Goal: Task Accomplishment & Management: Complete application form

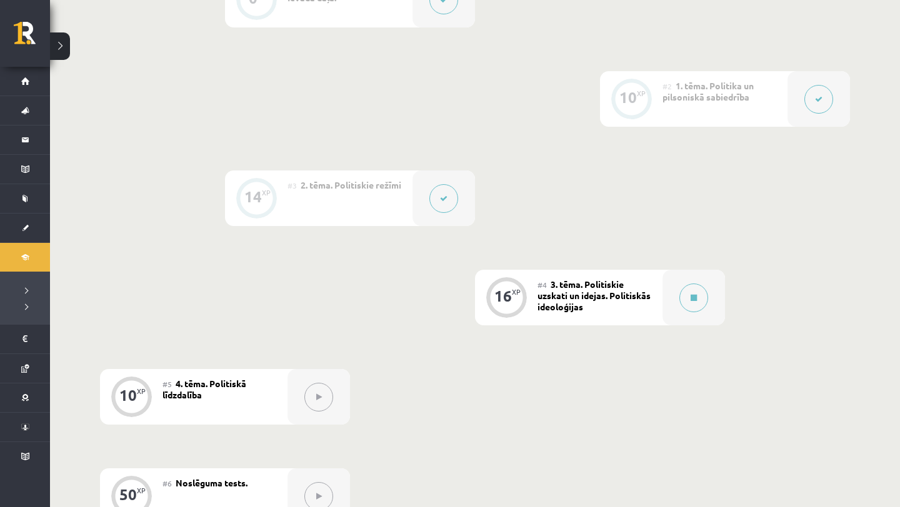
scroll to position [364, 0]
click at [698, 304] on button at bounding box center [693, 298] width 29 height 29
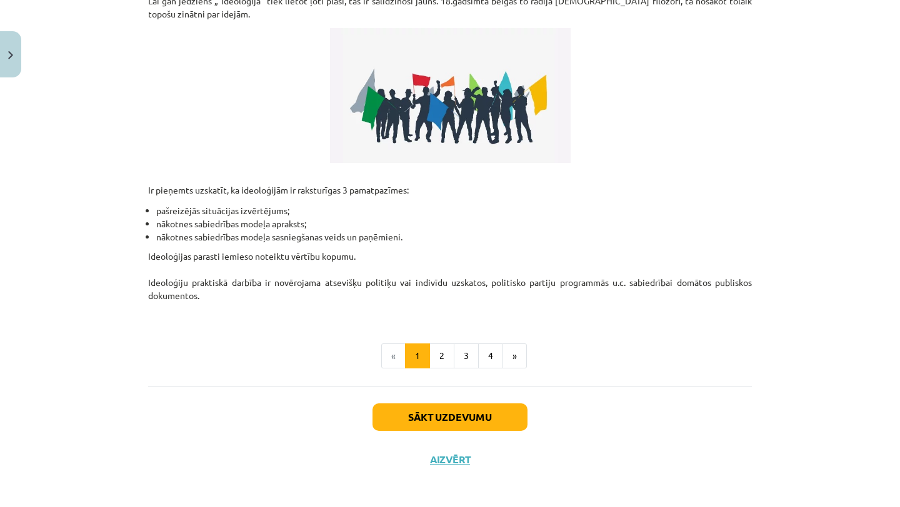
scroll to position [297, 0]
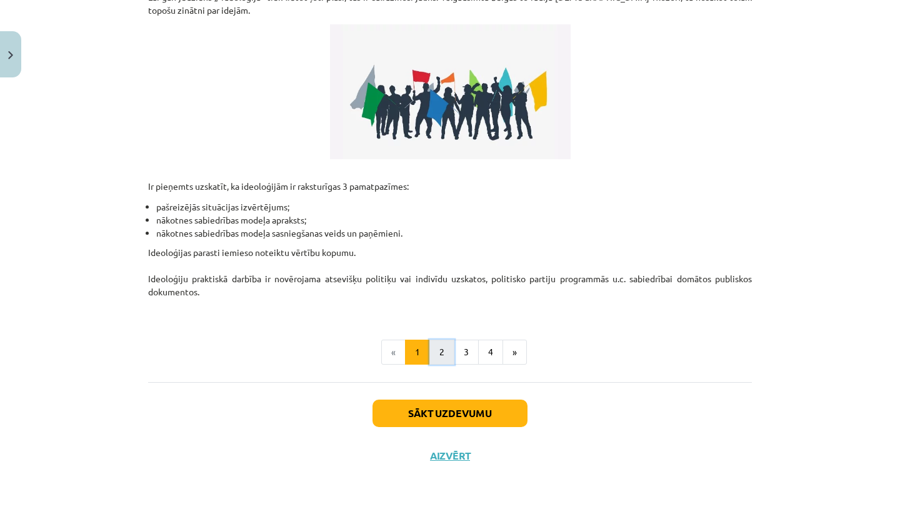
click at [441, 356] on button "2" at bounding box center [441, 352] width 25 height 25
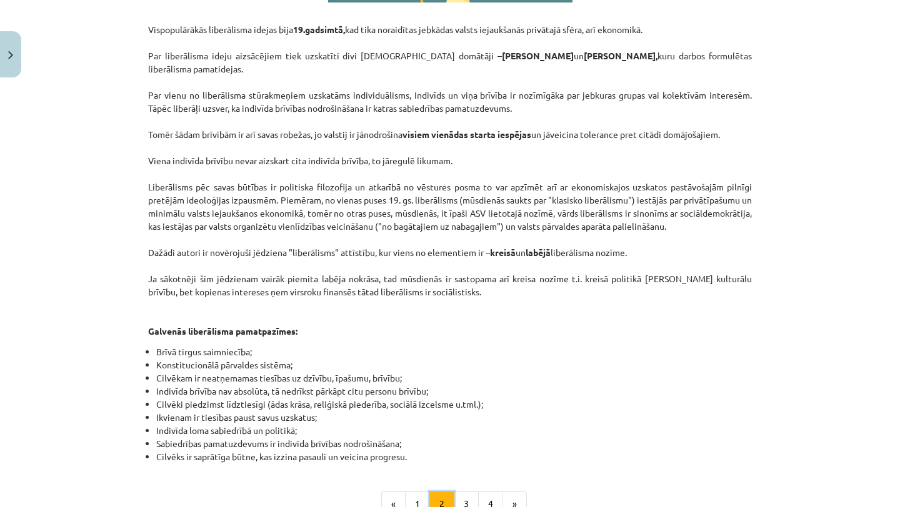
scroll to position [508, 0]
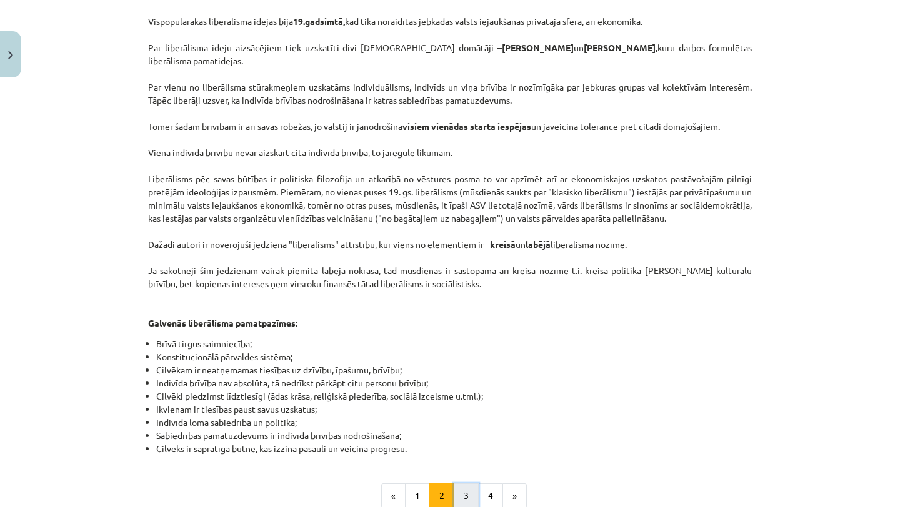
click at [462, 492] on button "3" at bounding box center [466, 496] width 25 height 25
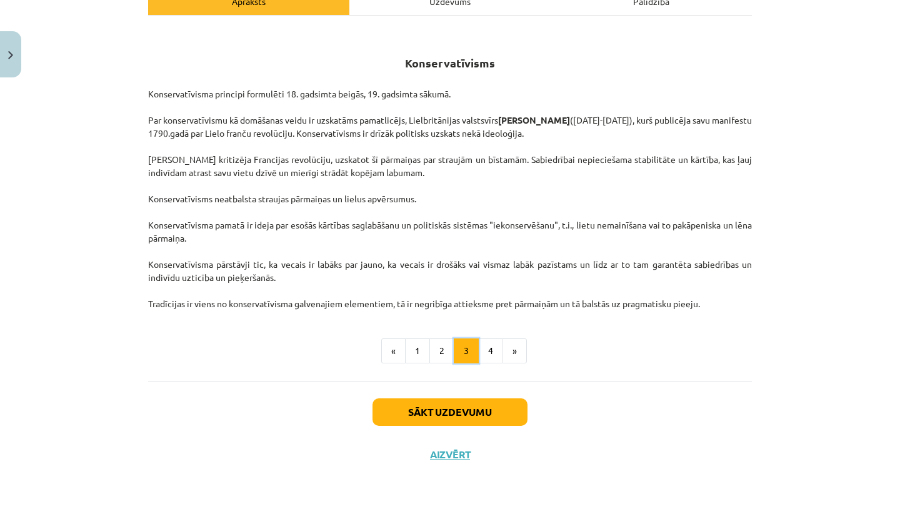
scroll to position [196, 0]
click at [495, 353] on button "4" at bounding box center [490, 351] width 25 height 25
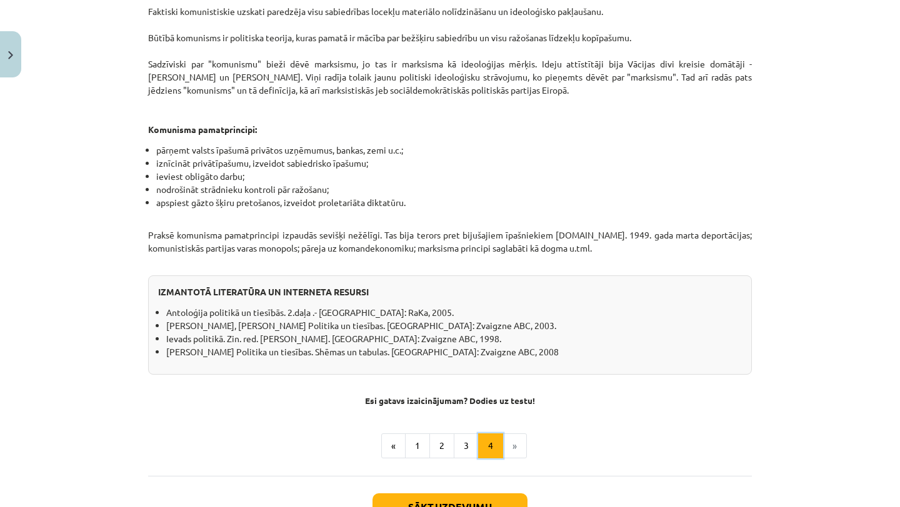
scroll to position [937, 0]
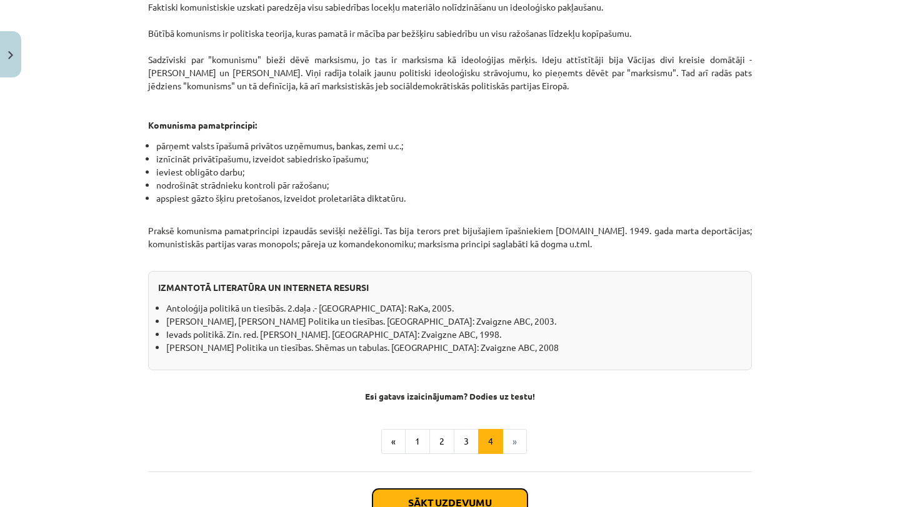
click at [459, 489] on button "Sākt uzdevumu" at bounding box center [449, 502] width 155 height 27
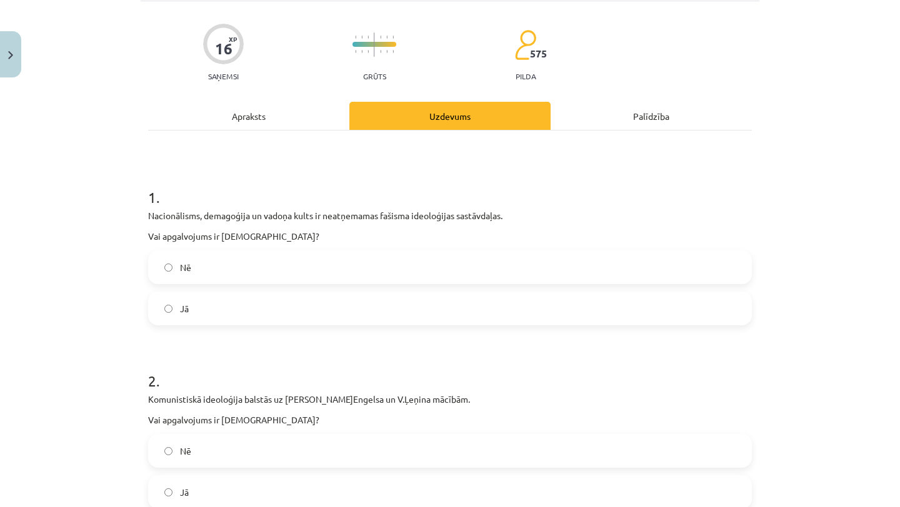
scroll to position [31, 0]
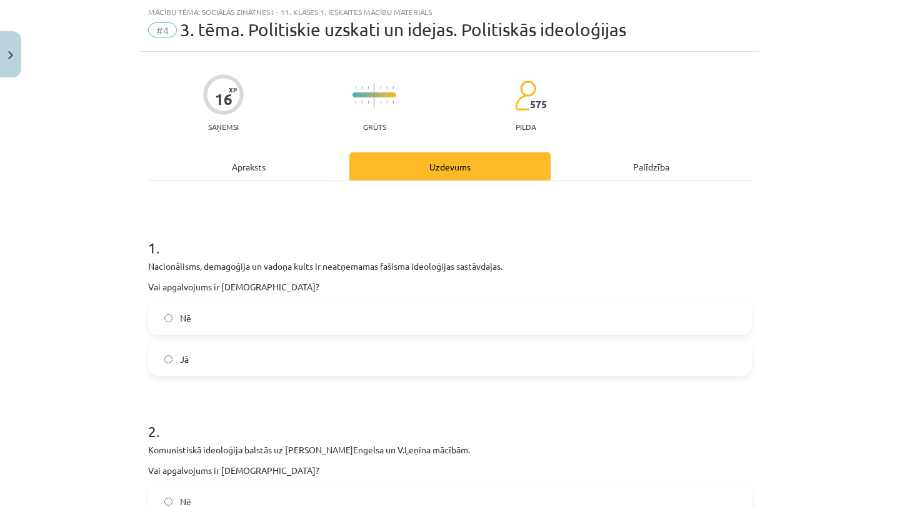
click at [449, 317] on label "Nē" at bounding box center [449, 317] width 601 height 31
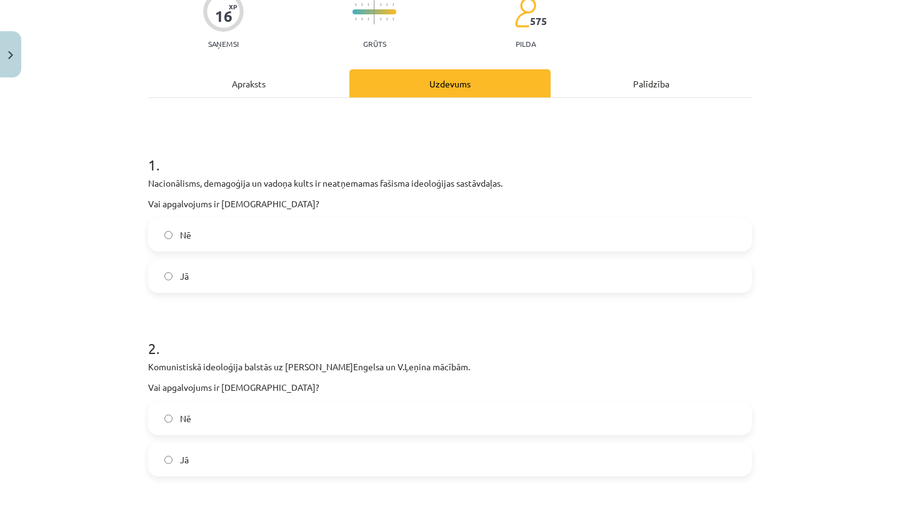
scroll to position [137, 0]
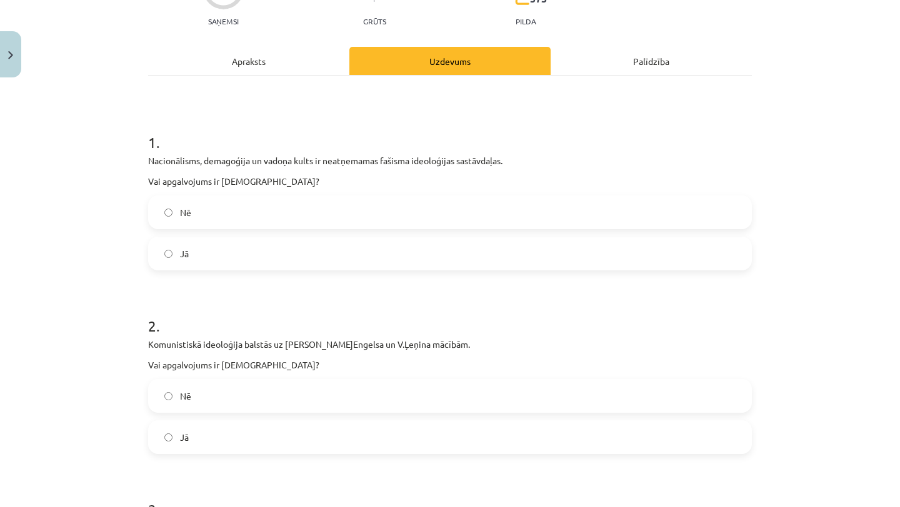
click at [320, 258] on label "Jā" at bounding box center [449, 253] width 601 height 31
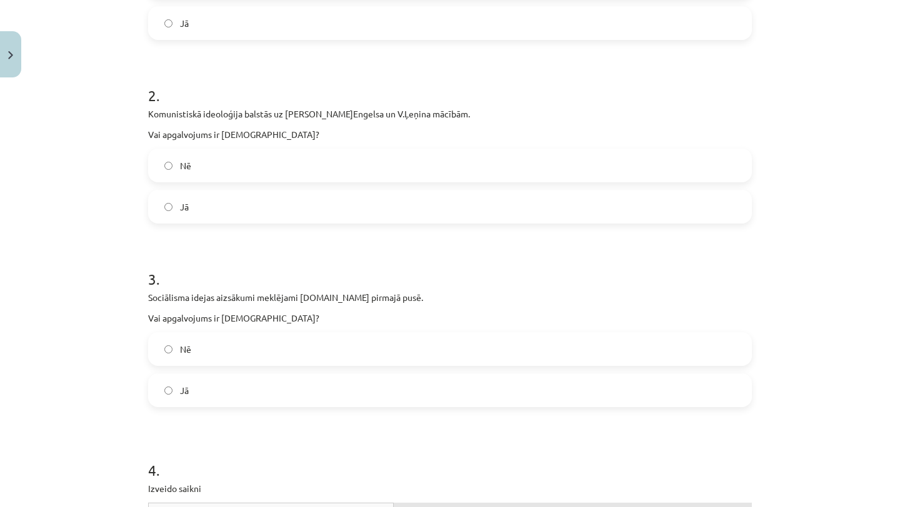
scroll to position [368, 0]
click at [295, 393] on label "Jā" at bounding box center [449, 389] width 601 height 31
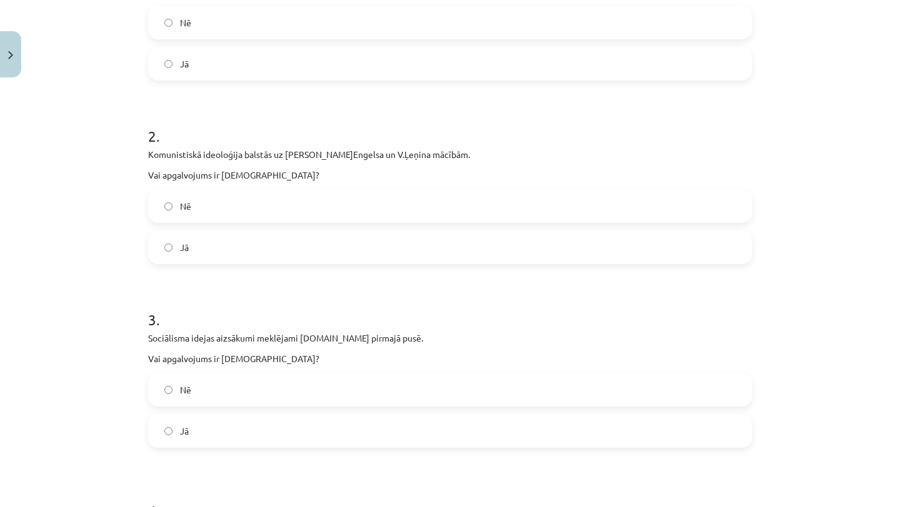
scroll to position [317, 0]
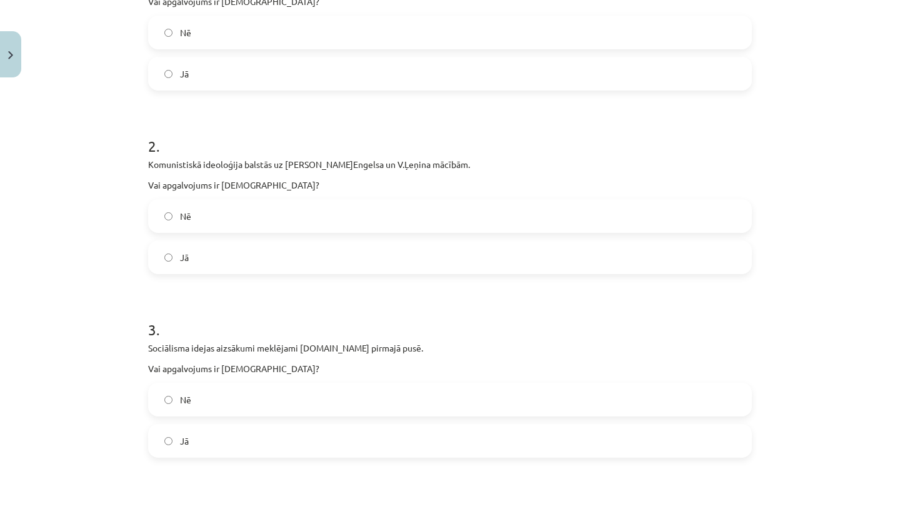
click at [310, 217] on label "Nē" at bounding box center [449, 216] width 601 height 31
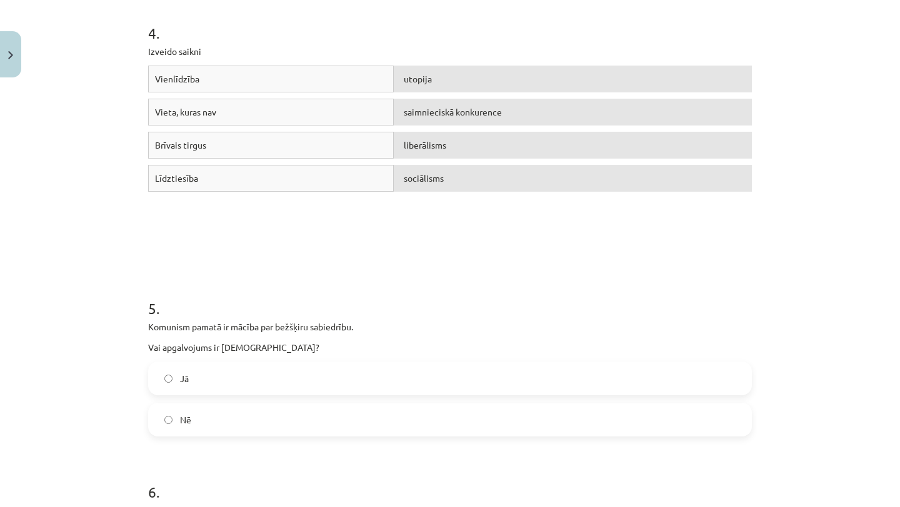
scroll to position [803, 0]
click at [437, 384] on label "Jā" at bounding box center [449, 380] width 601 height 31
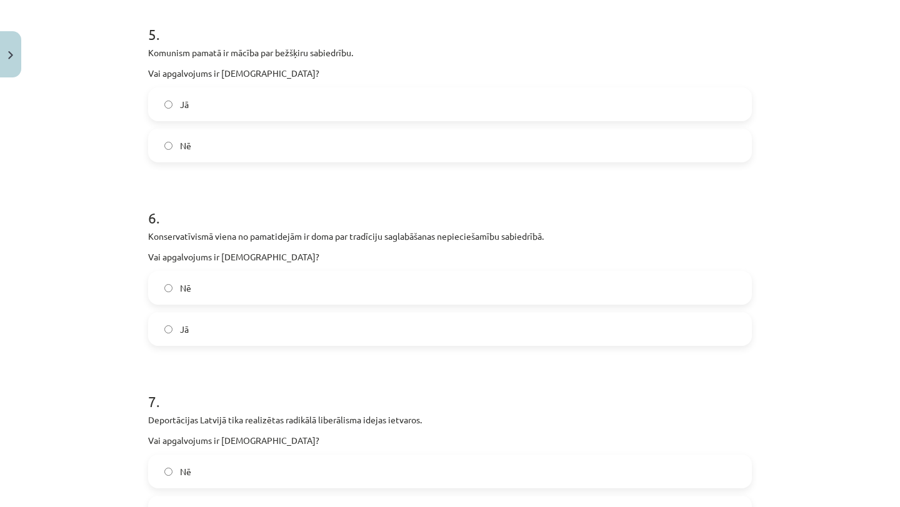
scroll to position [1085, 0]
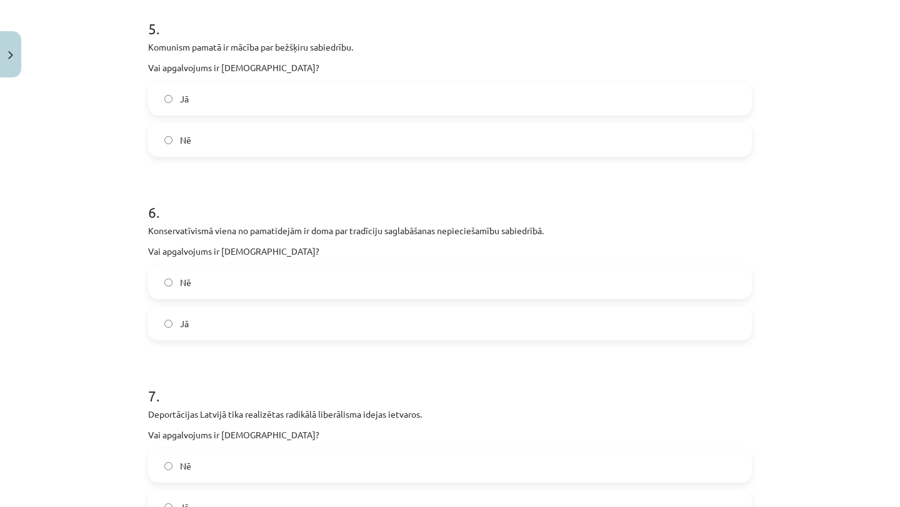
click at [401, 318] on label "Jā" at bounding box center [449, 323] width 601 height 31
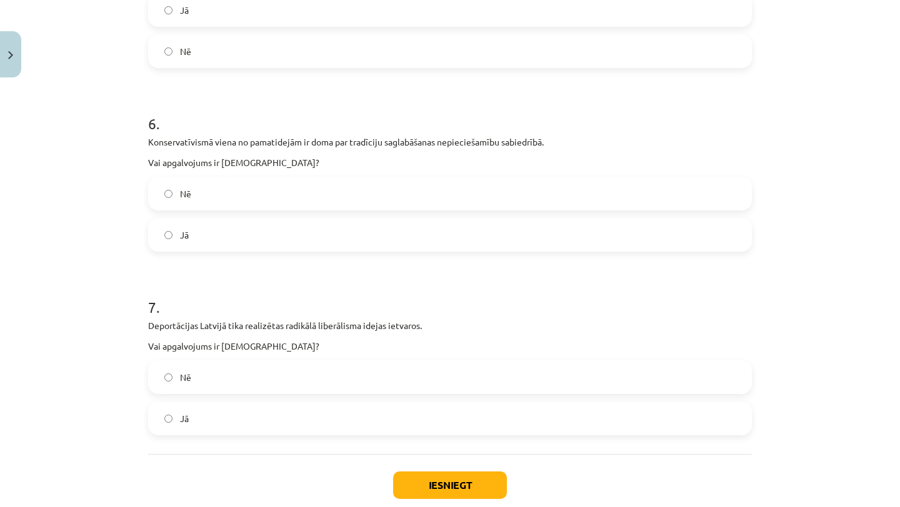
scroll to position [1172, 0]
click at [403, 379] on label "Nē" at bounding box center [449, 378] width 601 height 31
click at [417, 486] on button "Iesniegt" at bounding box center [450, 486] width 114 height 27
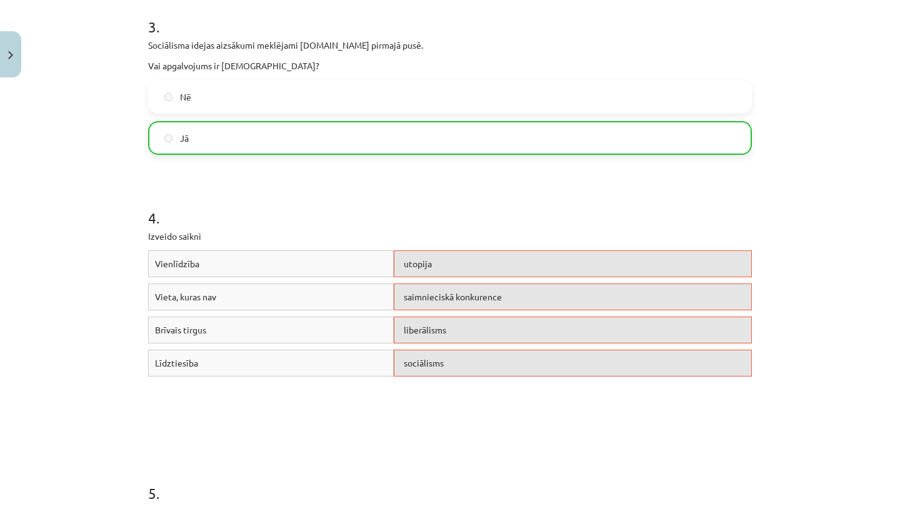
scroll to position [620, 0]
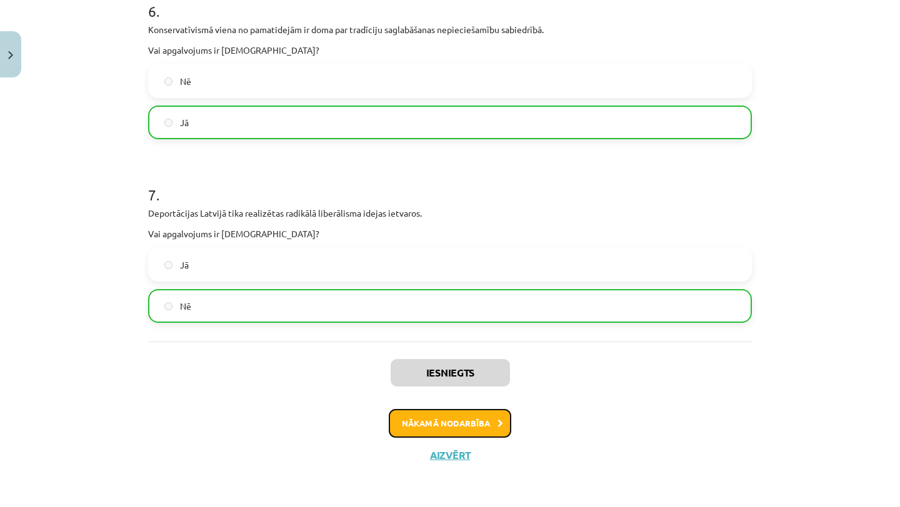
click at [456, 427] on button "Nākamā nodarbība" at bounding box center [450, 423] width 122 height 29
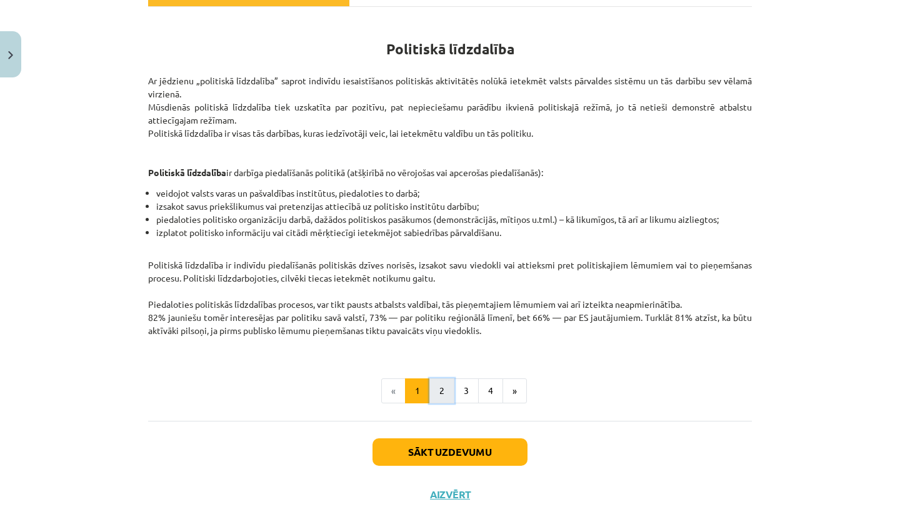
click at [442, 393] on button "2" at bounding box center [441, 391] width 25 height 25
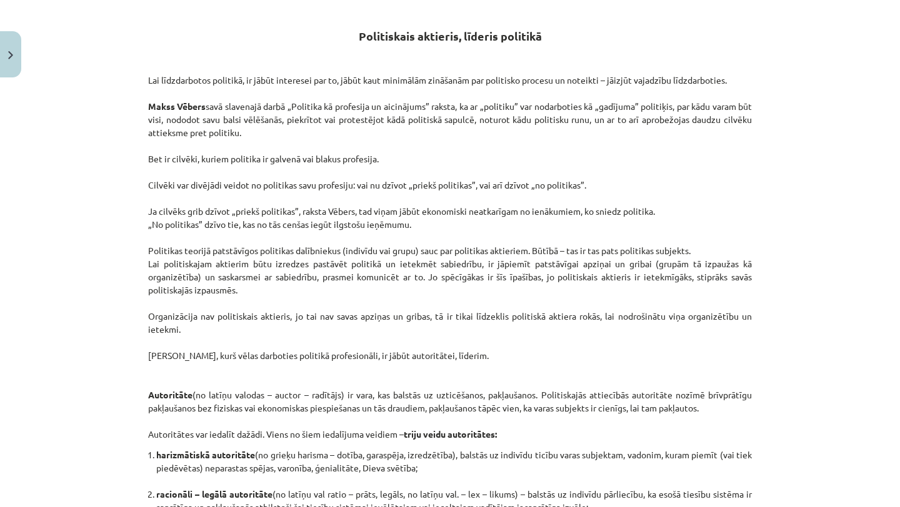
scroll to position [968, 0]
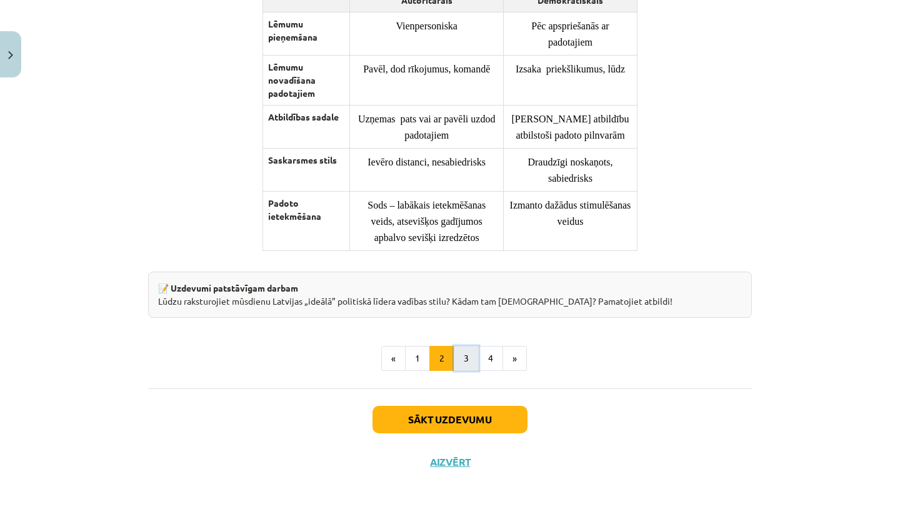
click at [466, 349] on button "3" at bounding box center [466, 358] width 25 height 25
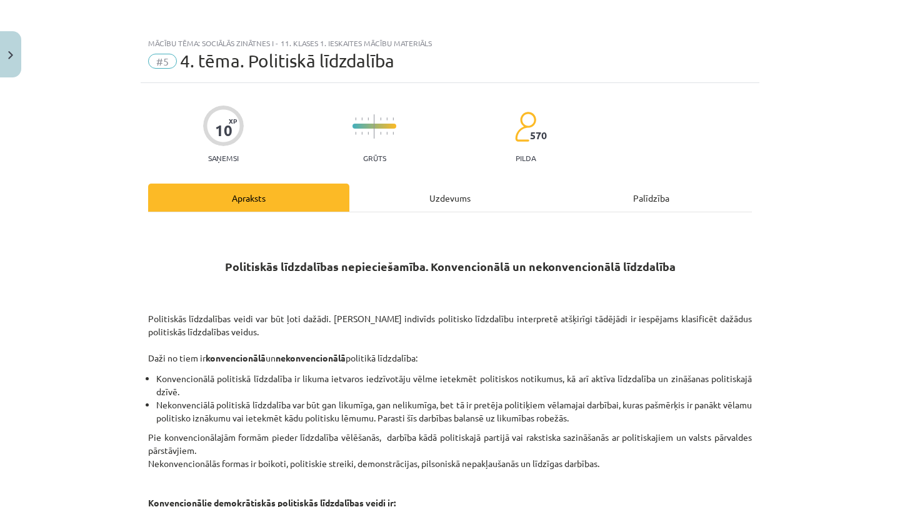
scroll to position [672, 0]
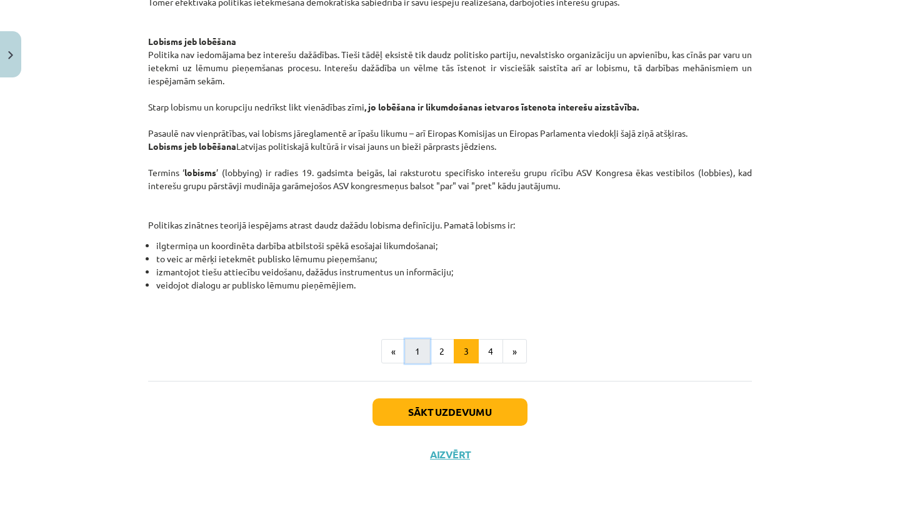
click at [419, 351] on button "1" at bounding box center [417, 351] width 25 height 25
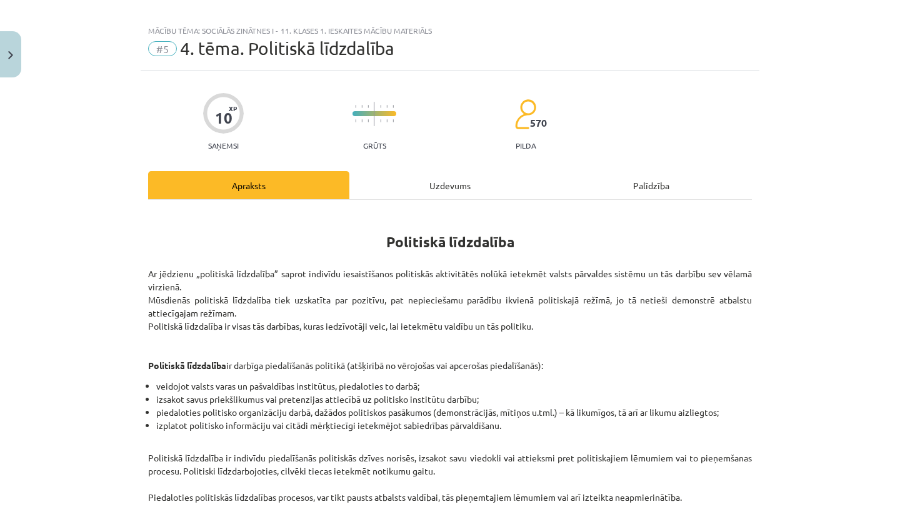
scroll to position [0, 0]
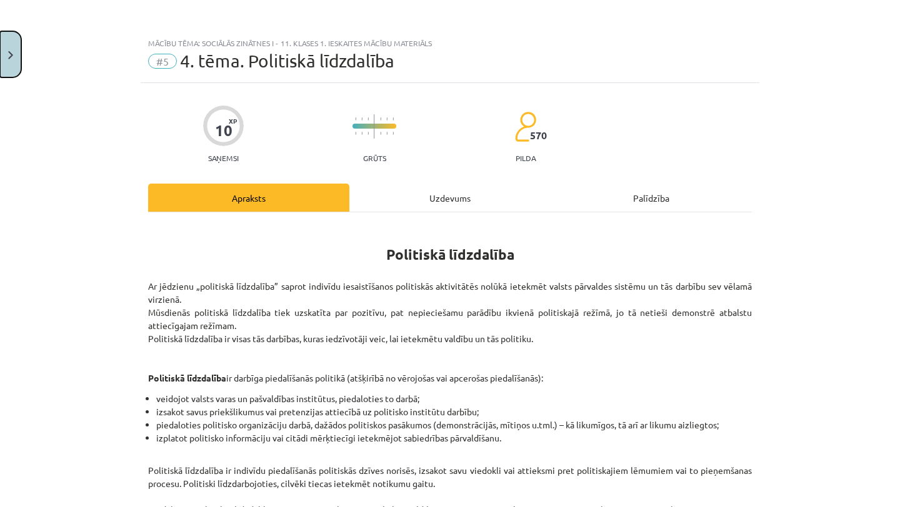
click at [3, 47] on button "Close" at bounding box center [10, 54] width 21 height 46
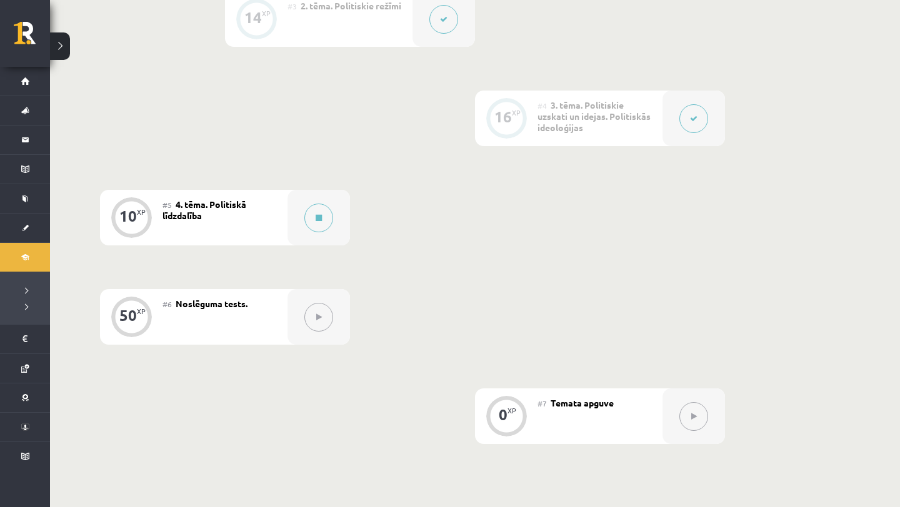
scroll to position [554, 0]
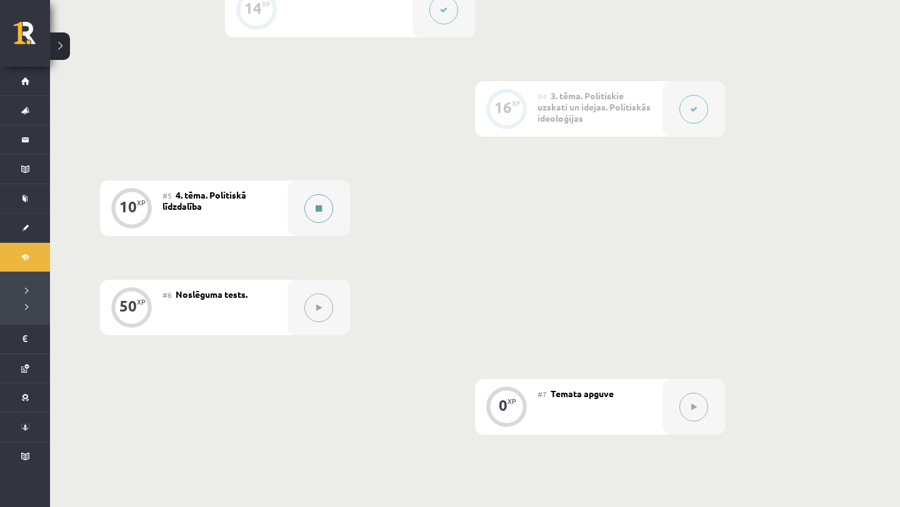
click at [317, 194] on button at bounding box center [318, 208] width 29 height 29
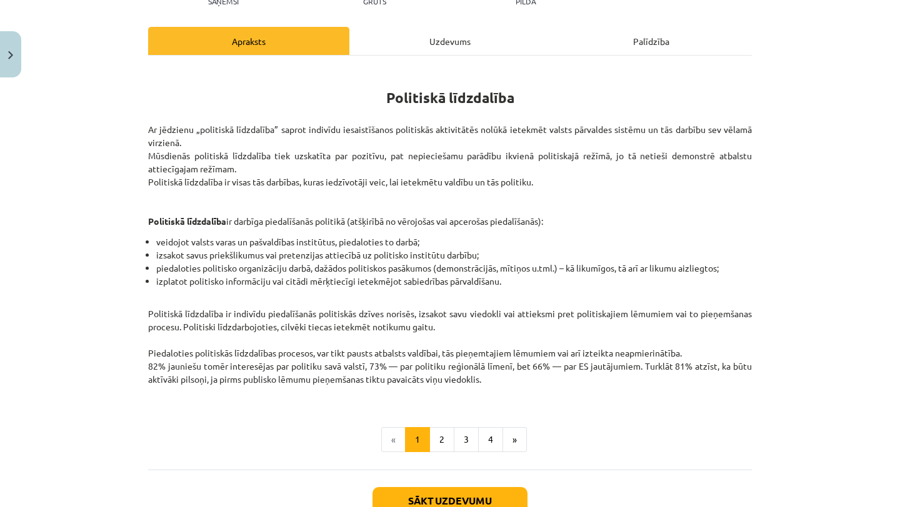
scroll to position [152, 0]
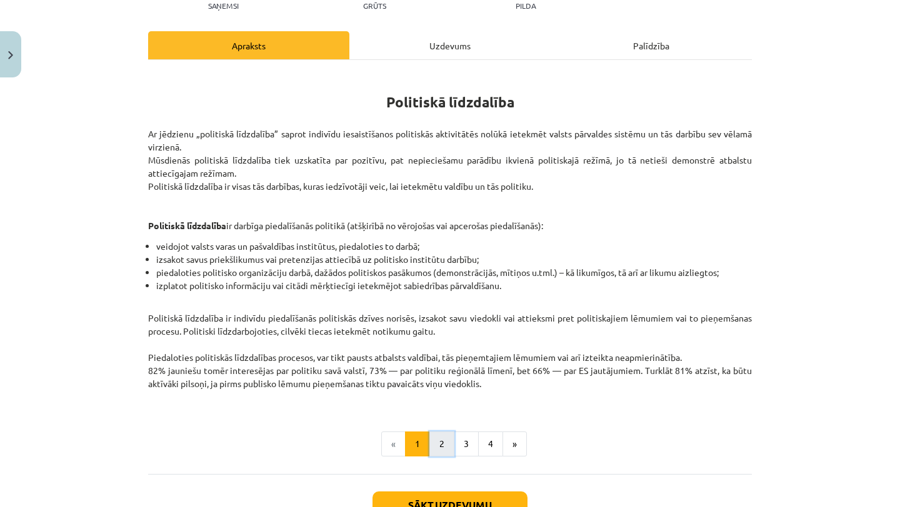
click at [444, 441] on button "2" at bounding box center [441, 444] width 25 height 25
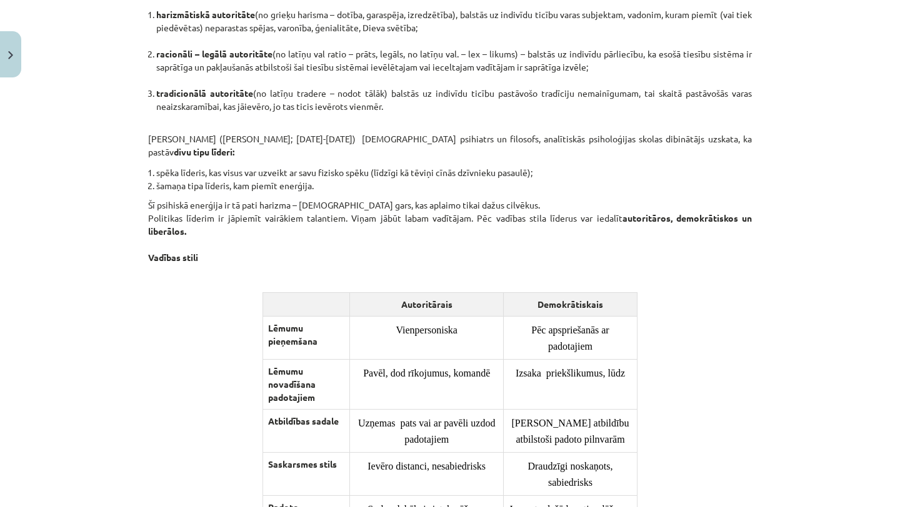
scroll to position [831, 0]
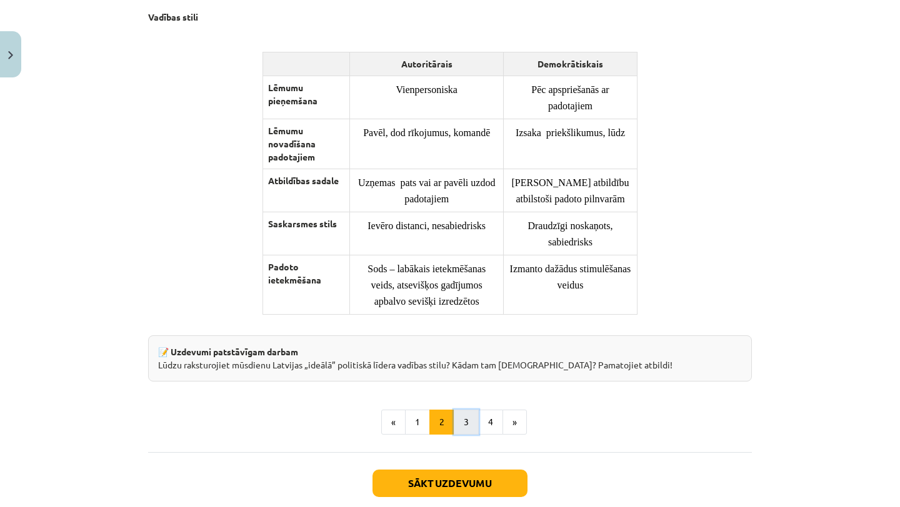
click at [460, 422] on button "3" at bounding box center [466, 422] width 25 height 25
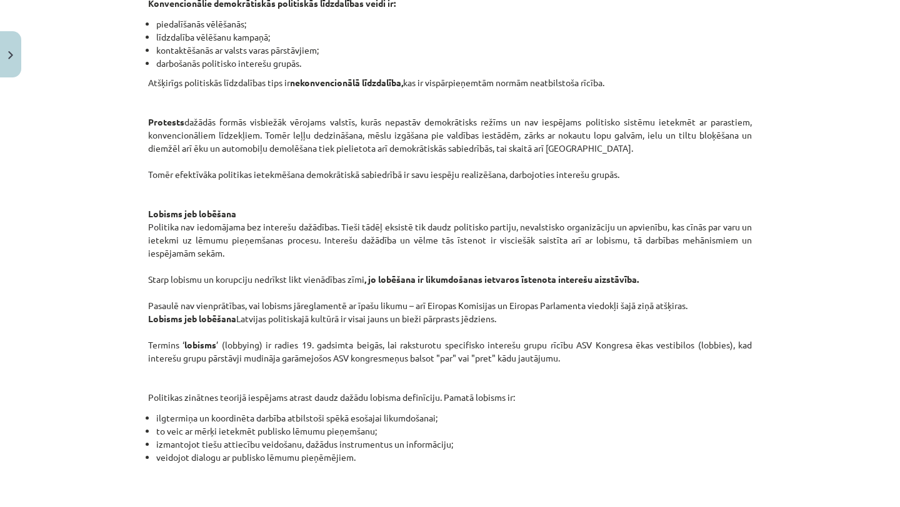
scroll to position [672, 0]
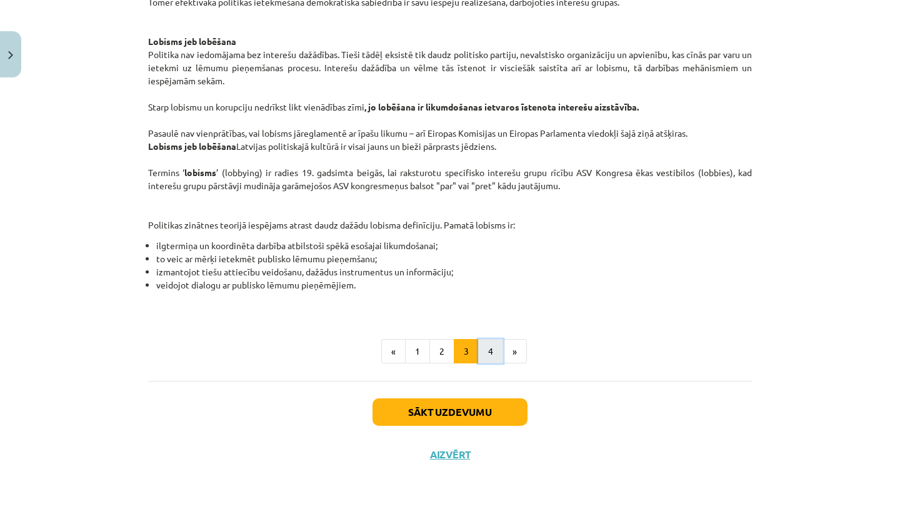
click at [486, 354] on button "4" at bounding box center [490, 351] width 25 height 25
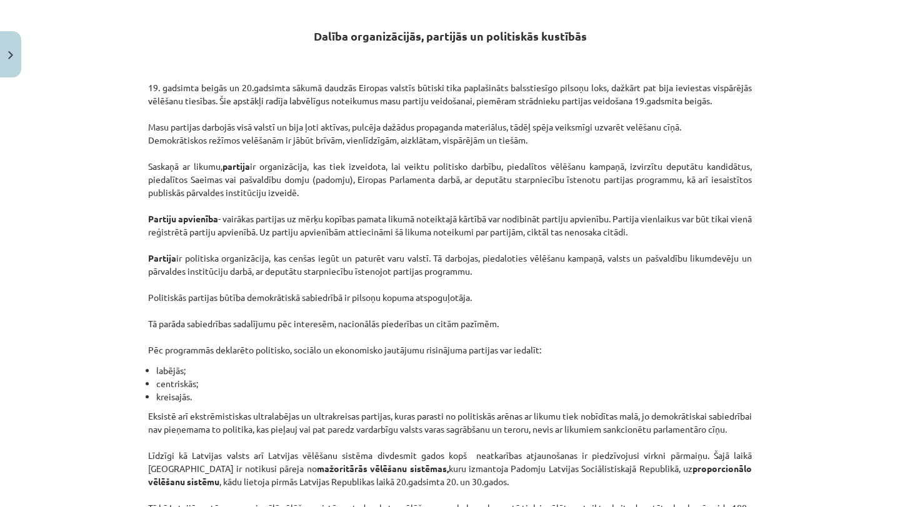
scroll to position [1133, 0]
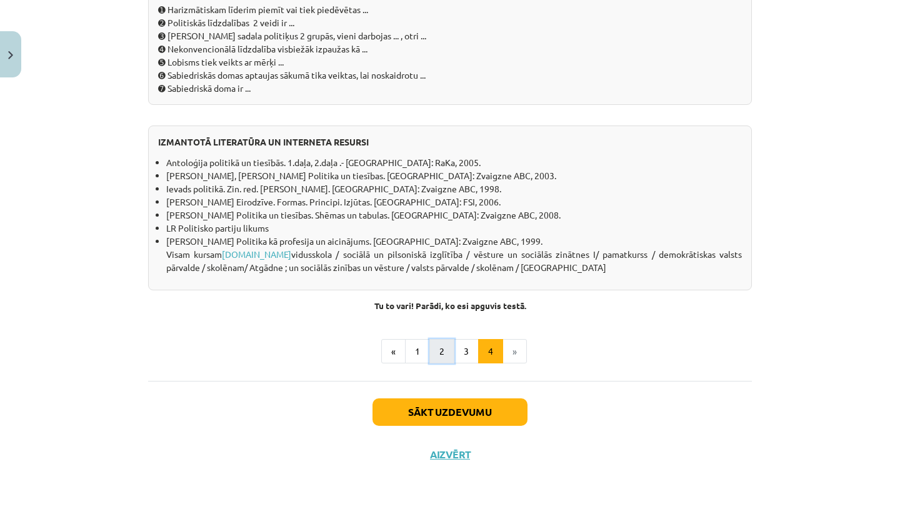
click at [441, 352] on button "2" at bounding box center [441, 351] width 25 height 25
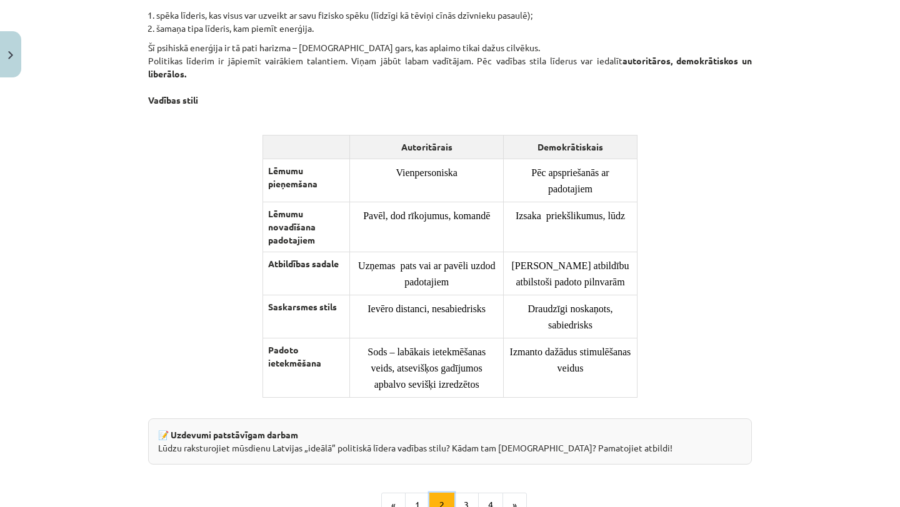
scroll to position [821, 0]
click at [472, 502] on button "3" at bounding box center [466, 506] width 25 height 25
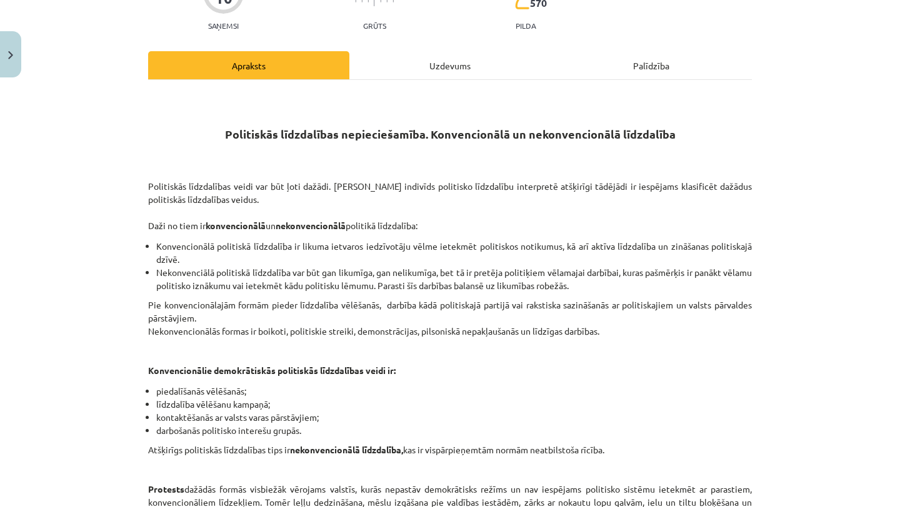
scroll to position [136, 0]
